Goal: Check status

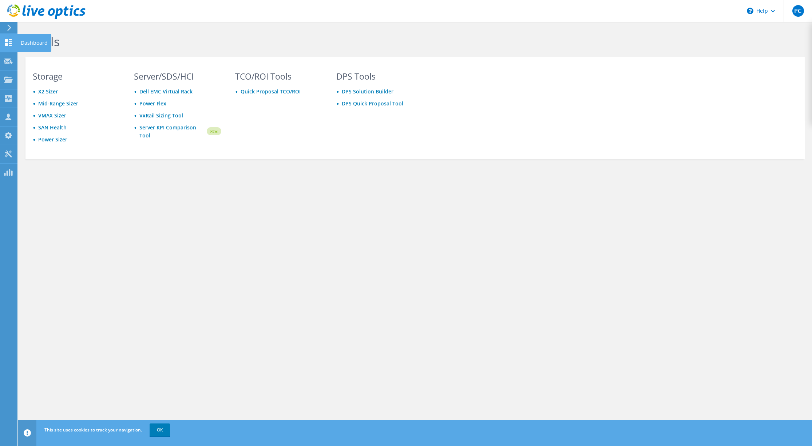
click at [6, 41] on use at bounding box center [8, 42] width 7 height 7
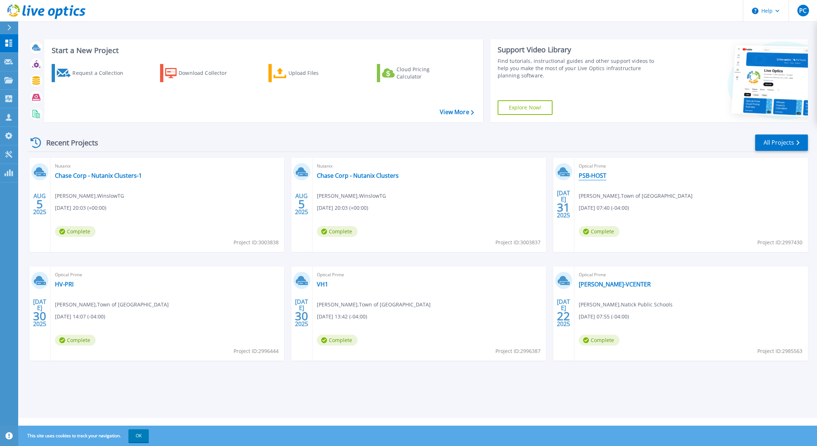
click at [595, 175] on link "PSB-HOST" at bounding box center [593, 175] width 28 height 7
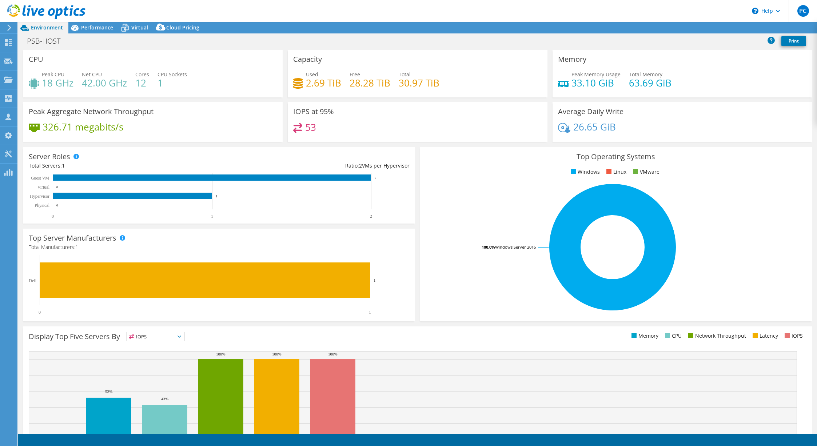
select select "USD"
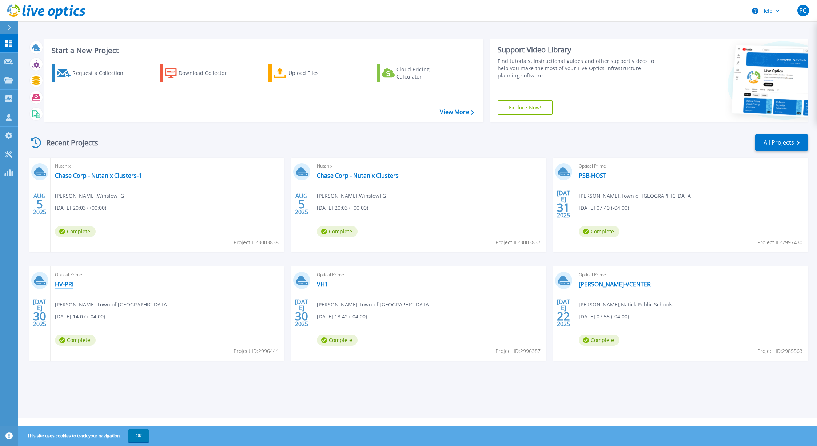
click at [64, 285] on link "HV-PRI" at bounding box center [64, 284] width 19 height 7
click at [327, 285] on link "VH1" at bounding box center [322, 284] width 11 height 7
